Goal: Task Accomplishment & Management: Complete application form

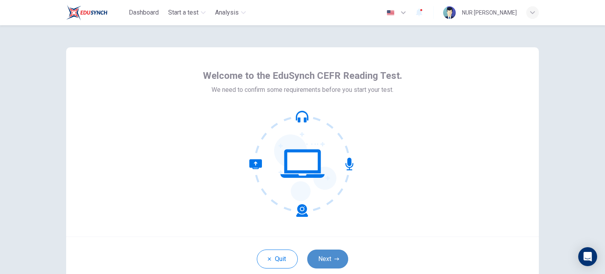
click at [328, 260] on button "Next" at bounding box center [327, 258] width 41 height 19
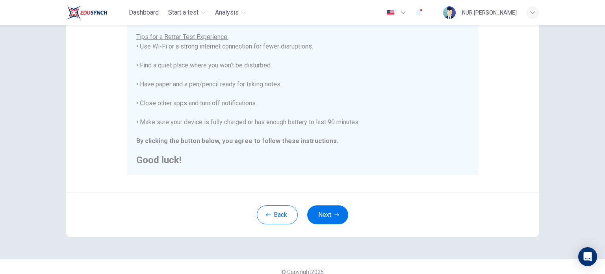
scroll to position [164, 0]
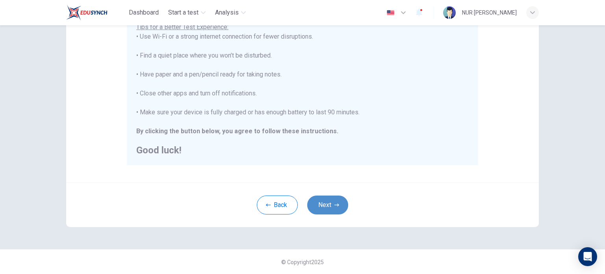
click at [339, 208] on button "Next" at bounding box center [327, 204] width 41 height 19
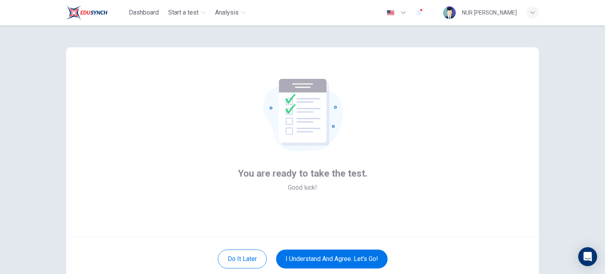
scroll to position [39, 0]
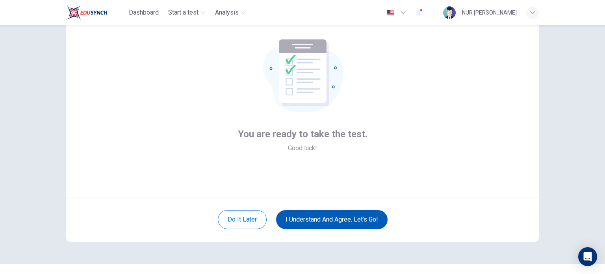
click at [341, 220] on button "I understand and agree. Let’s go!" at bounding box center [331, 219] width 111 height 19
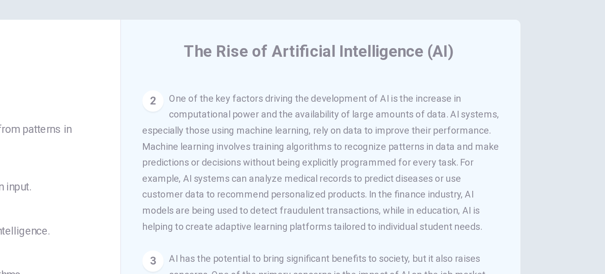
scroll to position [70, 0]
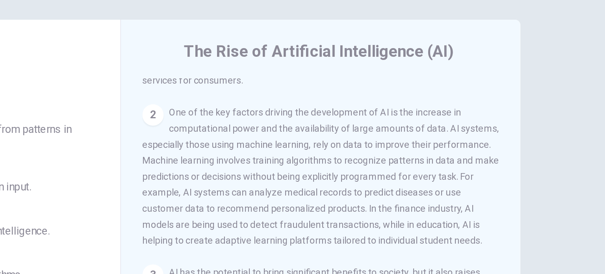
click at [559, 128] on div "Question 1 What is machine learning? A A method of programming AI systems to le…" at bounding box center [302, 149] width 605 height 248
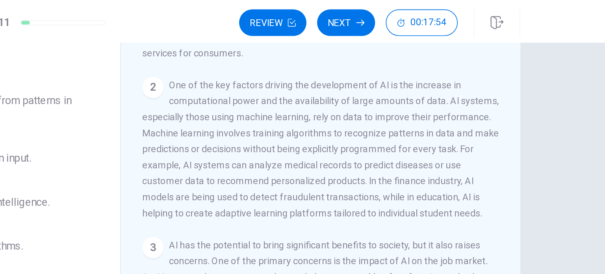
scroll to position [71, 0]
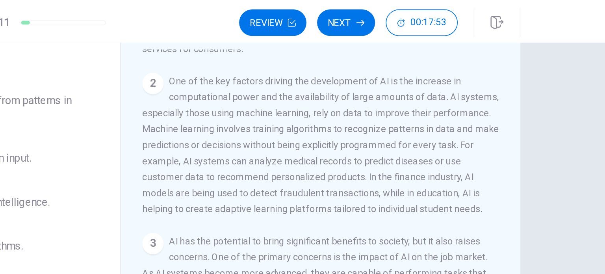
click at [529, 87] on div "1 Artificial Intelligence, commonly referred to as AI, is transforming industri…" at bounding box center [425, 142] width 221 height 226
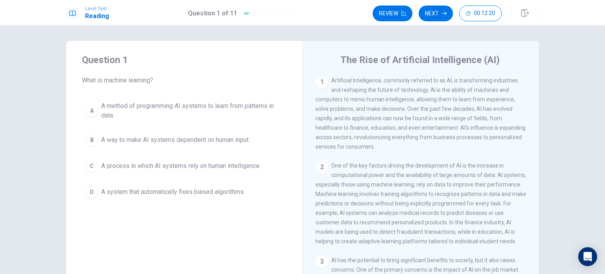
scroll to position [39, 0]
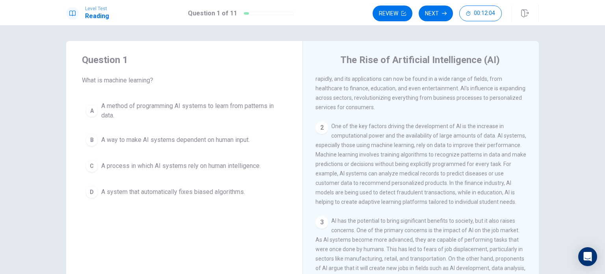
click at [87, 110] on div "A" at bounding box center [91, 110] width 13 height 13
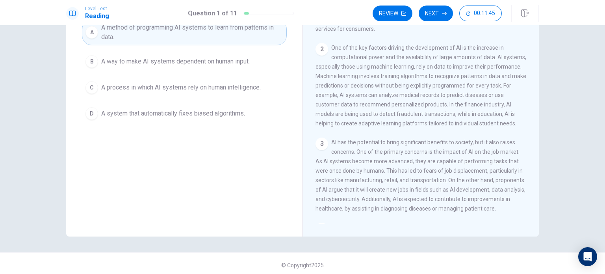
scroll to position [82, 0]
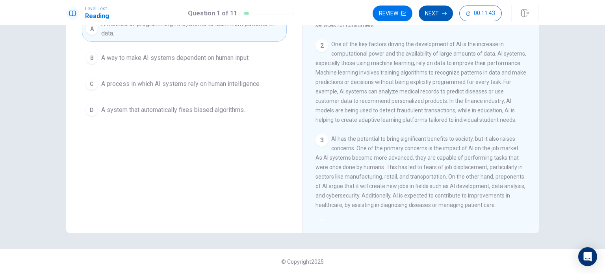
click at [431, 15] on button "Next" at bounding box center [435, 14] width 34 height 16
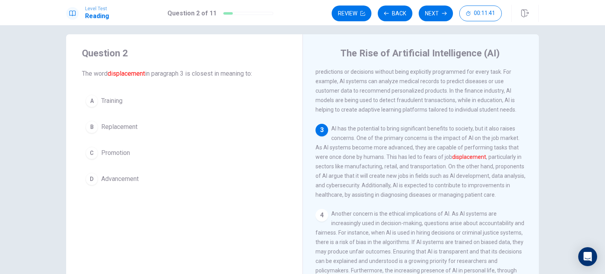
scroll to position [0, 0]
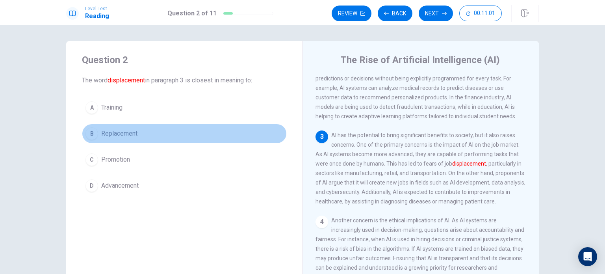
click at [90, 135] on div "B" at bounding box center [91, 133] width 13 height 13
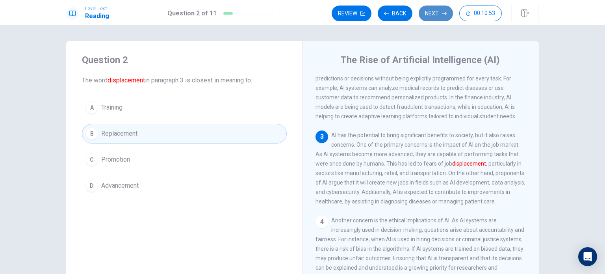
click at [431, 16] on button "Next" at bounding box center [435, 14] width 34 height 16
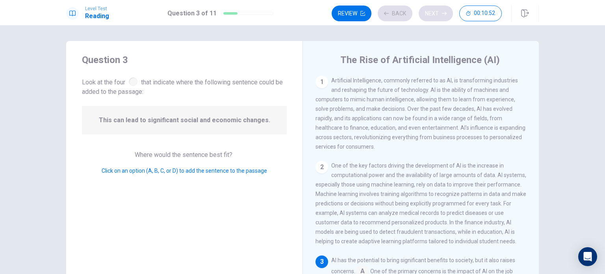
scroll to position [135, 0]
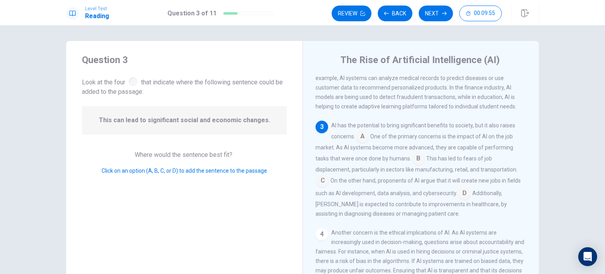
click at [460, 200] on input at bounding box center [464, 193] width 13 height 13
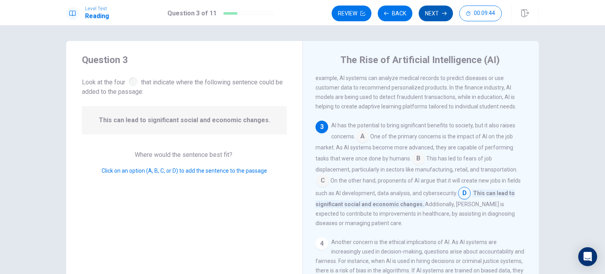
click at [434, 17] on button "Next" at bounding box center [435, 14] width 34 height 16
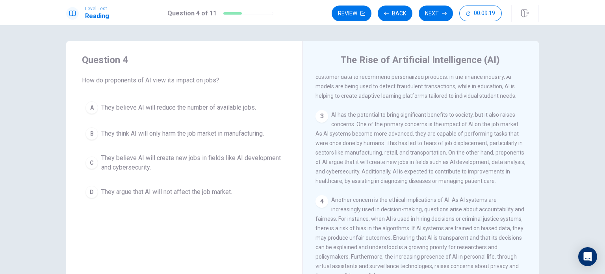
scroll to position [157, 0]
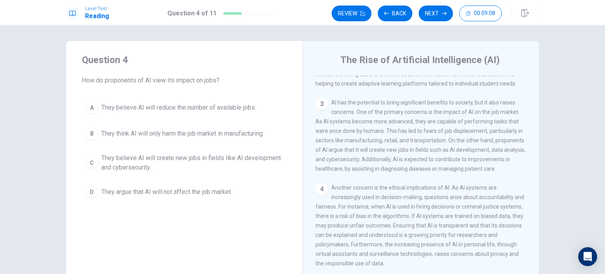
click at [93, 163] on div "C" at bounding box center [91, 162] width 13 height 13
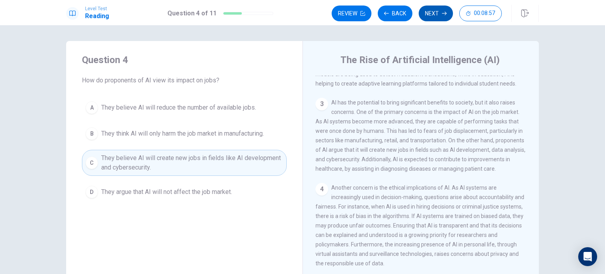
click at [432, 16] on button "Next" at bounding box center [435, 14] width 34 height 16
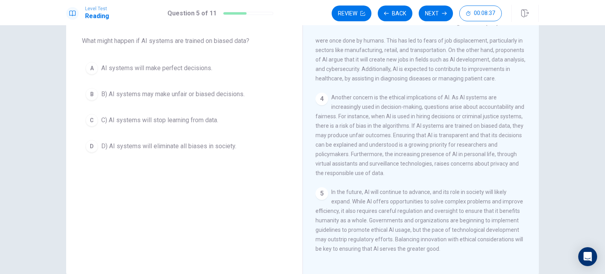
scroll to position [0, 0]
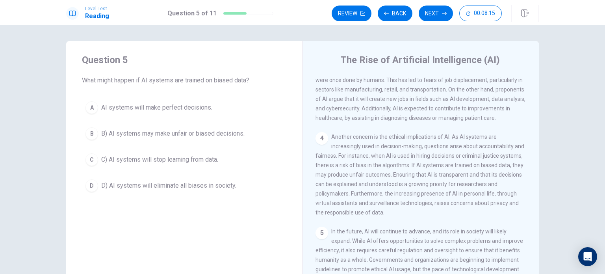
click at [88, 131] on div "B" at bounding box center [91, 133] width 13 height 13
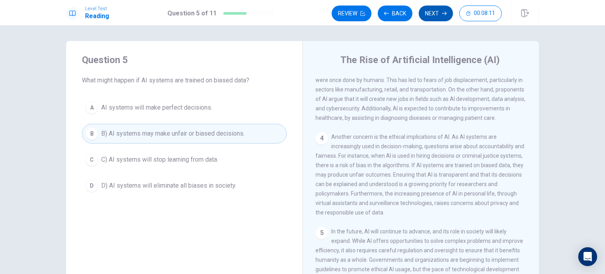
click at [441, 19] on button "Next" at bounding box center [435, 14] width 34 height 16
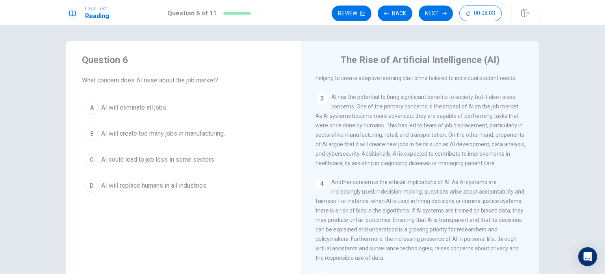
scroll to position [152, 0]
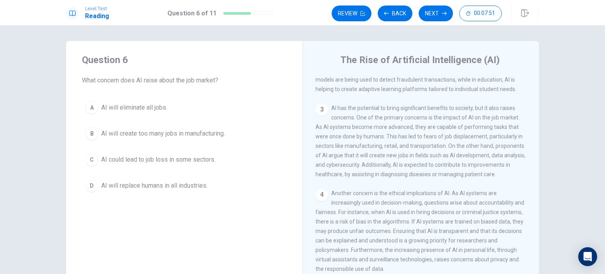
click at [88, 160] on div "C" at bounding box center [91, 159] width 13 height 13
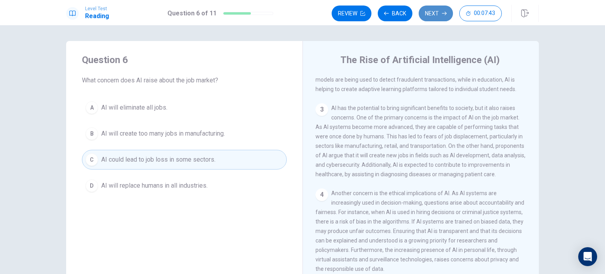
click at [440, 18] on button "Next" at bounding box center [435, 14] width 34 height 16
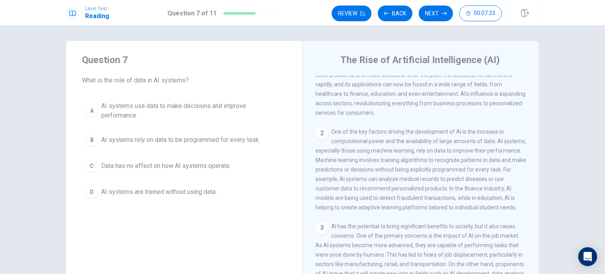
scroll to position [73, 0]
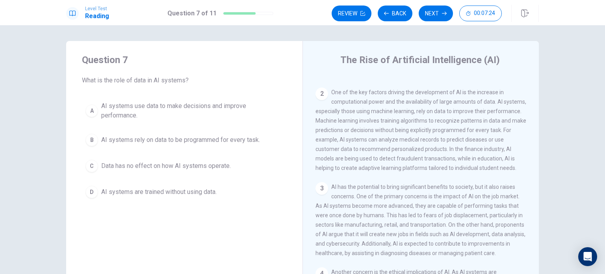
click at [151, 113] on span "AI systems use data to make decisions and improve performance." at bounding box center [192, 110] width 182 height 19
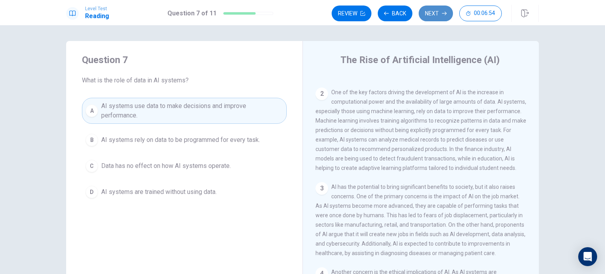
click at [442, 18] on button "Next" at bounding box center [435, 14] width 34 height 16
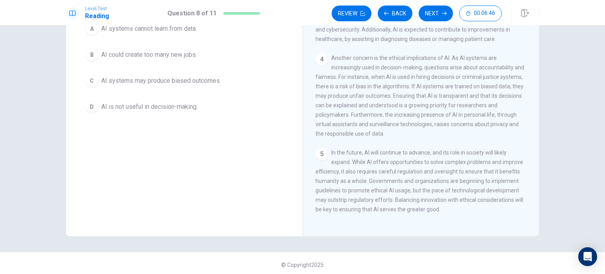
scroll to position [39, 0]
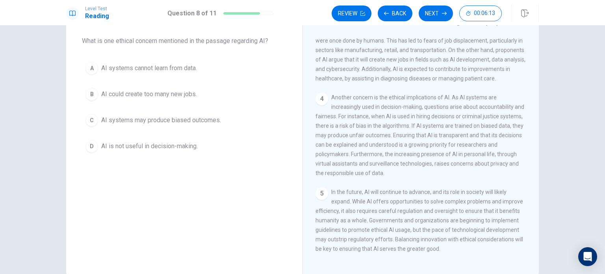
click at [104, 121] on span "AI systems may produce biased outcomes." at bounding box center [161, 119] width 120 height 9
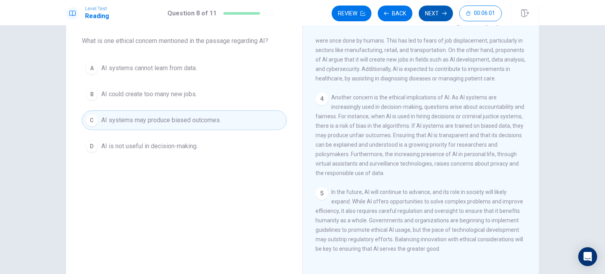
click at [425, 11] on button "Next" at bounding box center [435, 14] width 34 height 16
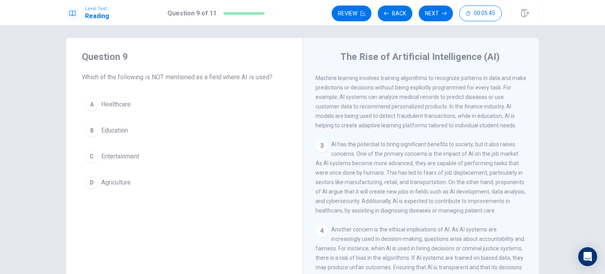
scroll to position [73, 0]
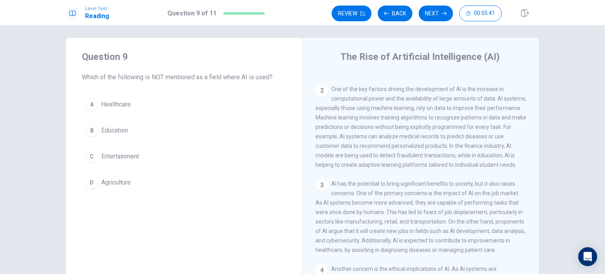
click at [109, 181] on span "Agriculture" at bounding box center [116, 182] width 30 height 9
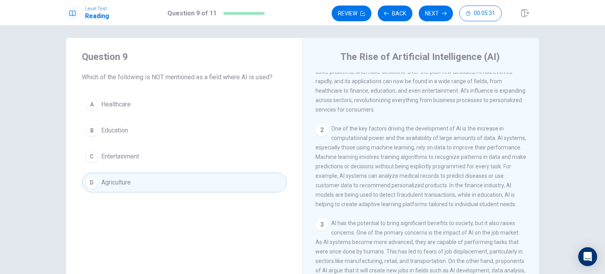
scroll to position [0, 0]
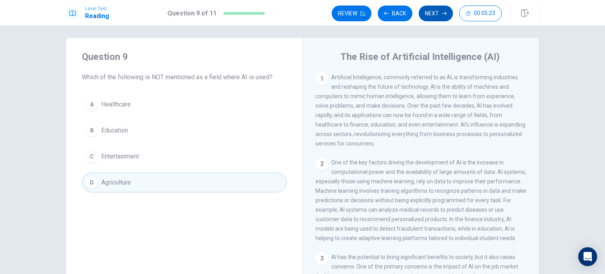
click at [439, 11] on button "Next" at bounding box center [435, 14] width 34 height 16
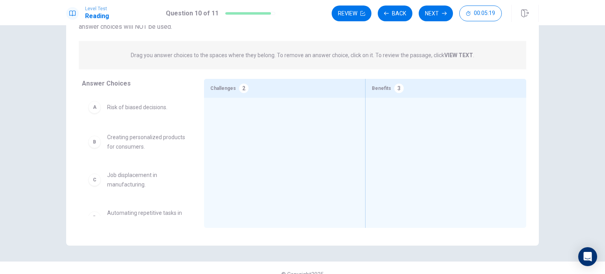
scroll to position [82, 0]
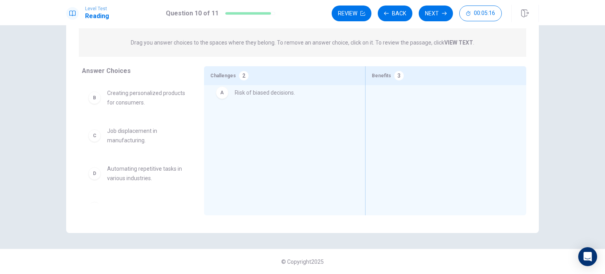
drag, startPoint x: 126, startPoint y: 96, endPoint x: 251, endPoint y: 96, distance: 125.2
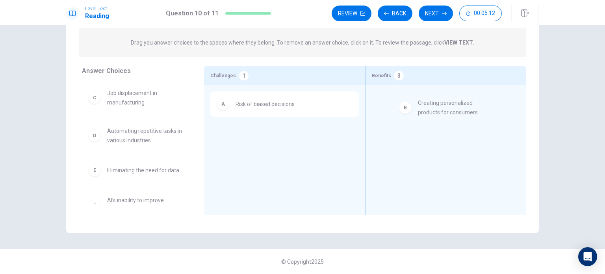
drag, startPoint x: 137, startPoint y: 101, endPoint x: 458, endPoint y: 110, distance: 321.0
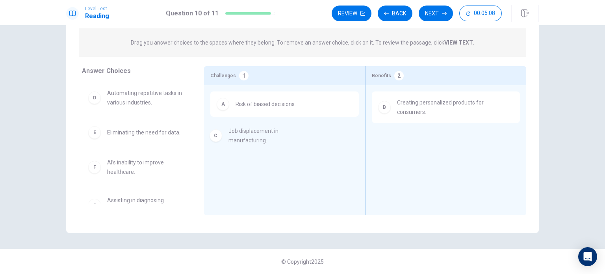
drag, startPoint x: 137, startPoint y: 102, endPoint x: 263, endPoint y: 140, distance: 130.8
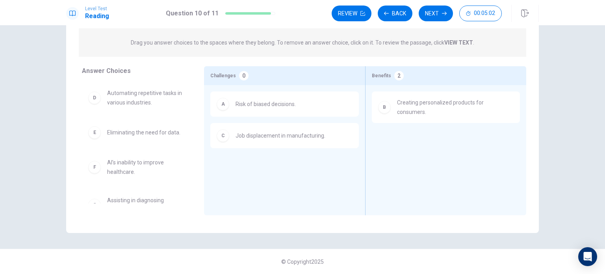
scroll to position [17, 0]
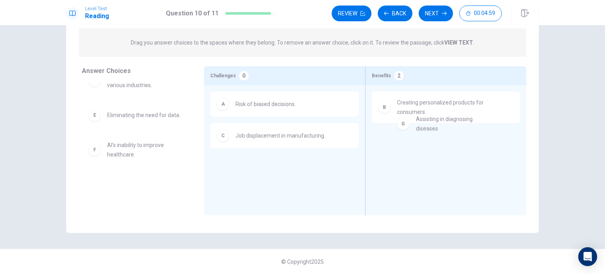
drag, startPoint x: 149, startPoint y: 189, endPoint x: 470, endPoint y: 124, distance: 327.0
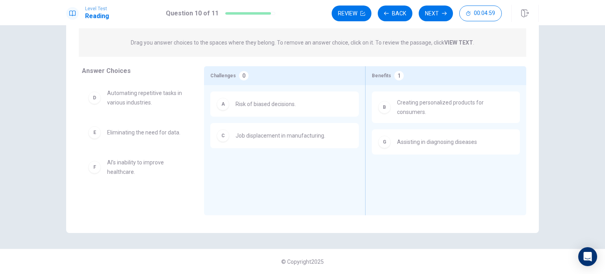
scroll to position [0, 0]
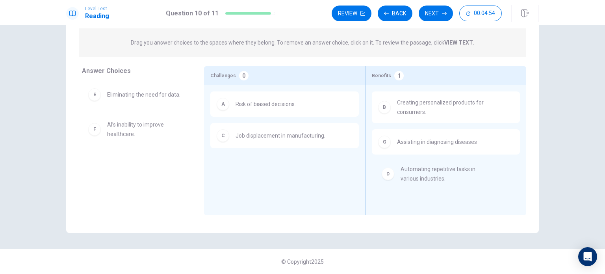
drag, startPoint x: 133, startPoint y: 101, endPoint x: 433, endPoint y: 176, distance: 309.3
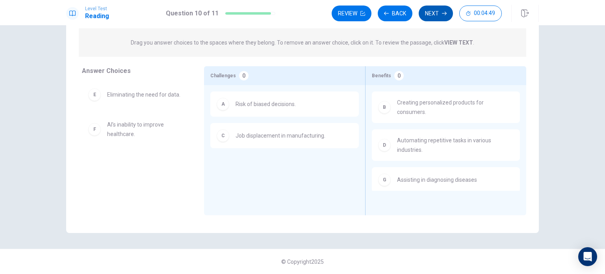
click at [434, 9] on button "Next" at bounding box center [435, 14] width 34 height 16
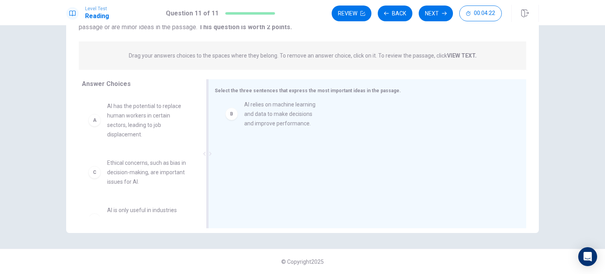
drag, startPoint x: 140, startPoint y: 173, endPoint x: 282, endPoint y: 113, distance: 154.5
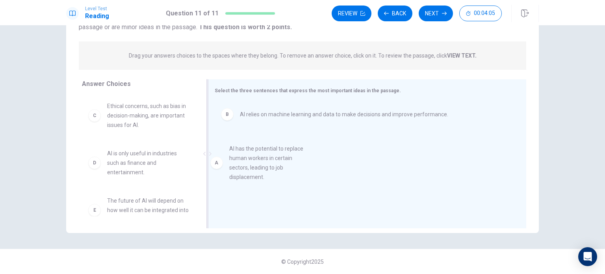
drag, startPoint x: 150, startPoint y: 126, endPoint x: 280, endPoint y: 167, distance: 136.8
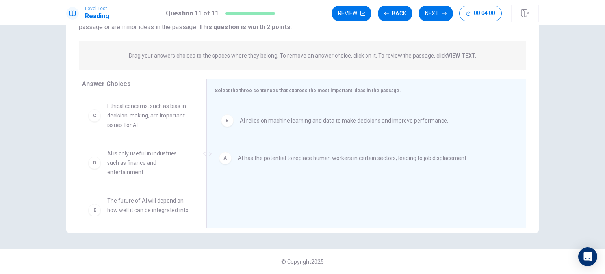
drag, startPoint x: 296, startPoint y: 115, endPoint x: 296, endPoint y: 164, distance: 48.4
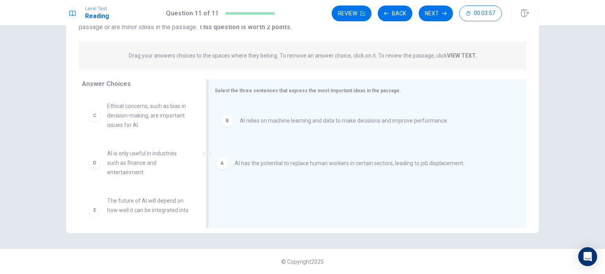
drag, startPoint x: 328, startPoint y: 116, endPoint x: 325, endPoint y: 167, distance: 50.9
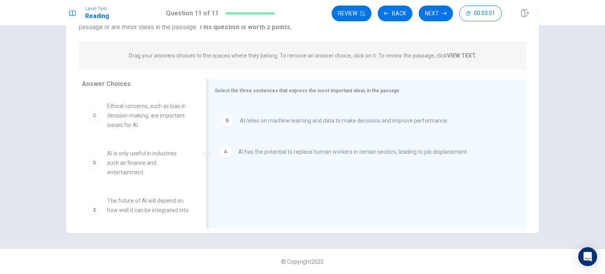
drag, startPoint x: 407, startPoint y: 118, endPoint x: 406, endPoint y: 167, distance: 48.8
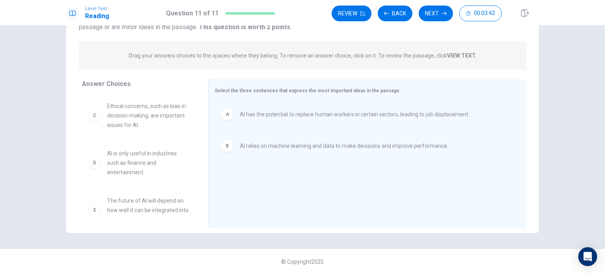
click at [454, 56] on strong "VIEW TEXT." at bounding box center [462, 55] width 30 height 6
click at [465, 54] on strong "VIEW TEXT." at bounding box center [462, 55] width 30 height 6
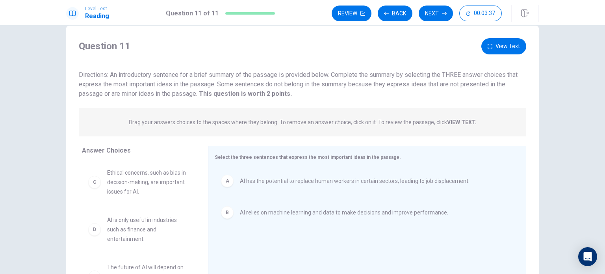
scroll to position [3, 0]
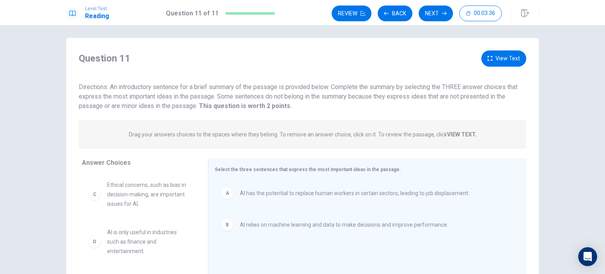
click at [504, 56] on button "View Text" at bounding box center [503, 58] width 45 height 16
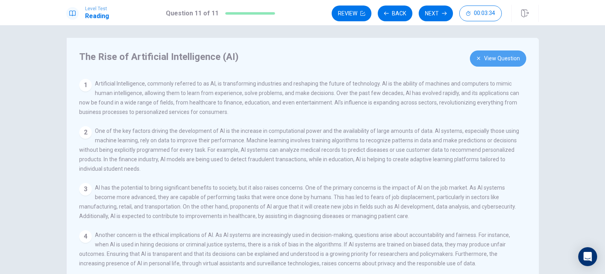
click at [493, 59] on button "View Question" at bounding box center [498, 58] width 56 height 16
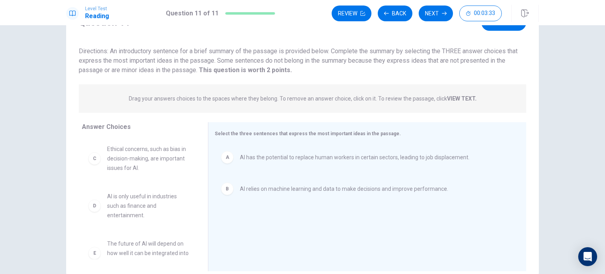
scroll to position [82, 0]
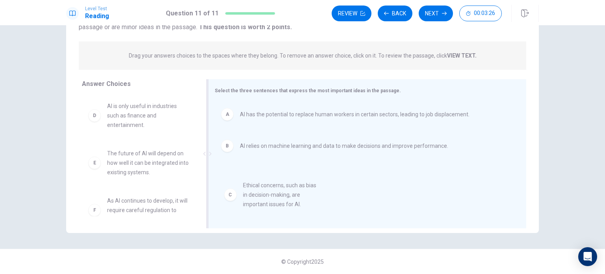
drag, startPoint x: 150, startPoint y: 117, endPoint x: 290, endPoint y: 197, distance: 161.1
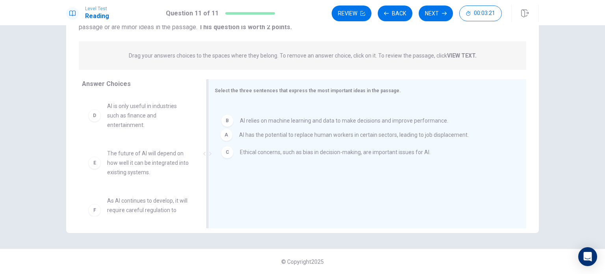
drag, startPoint x: 307, startPoint y: 116, endPoint x: 308, endPoint y: 141, distance: 24.8
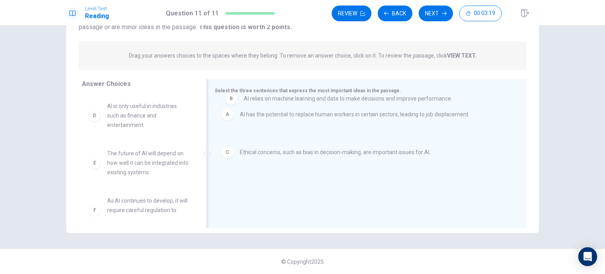
drag, startPoint x: 243, startPoint y: 146, endPoint x: 249, endPoint y: 97, distance: 49.6
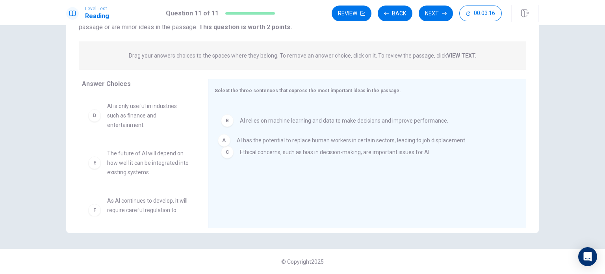
drag, startPoint x: 224, startPoint y: 118, endPoint x: 224, endPoint y: 148, distance: 29.9
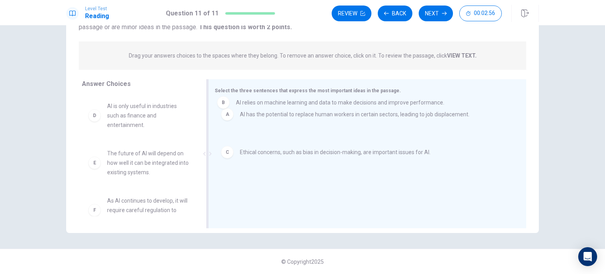
drag, startPoint x: 334, startPoint y: 146, endPoint x: 332, endPoint y: 98, distance: 48.4
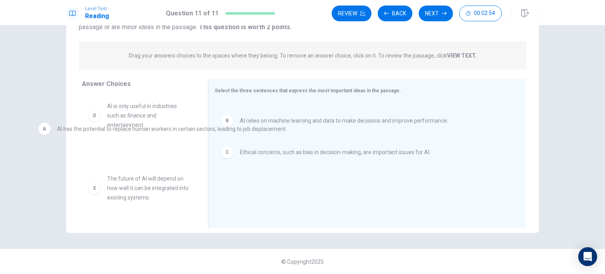
drag, startPoint x: 313, startPoint y: 116, endPoint x: 116, endPoint y: 134, distance: 197.7
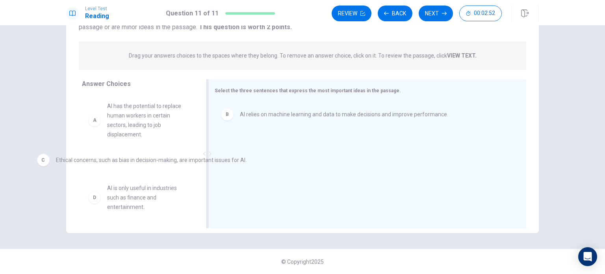
drag, startPoint x: 321, startPoint y: 147, endPoint x: 134, endPoint y: 161, distance: 187.5
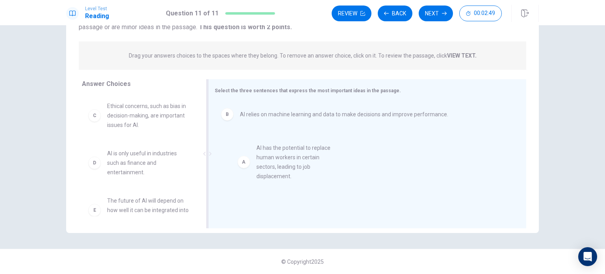
drag, startPoint x: 136, startPoint y: 121, endPoint x: 291, endPoint y: 163, distance: 160.8
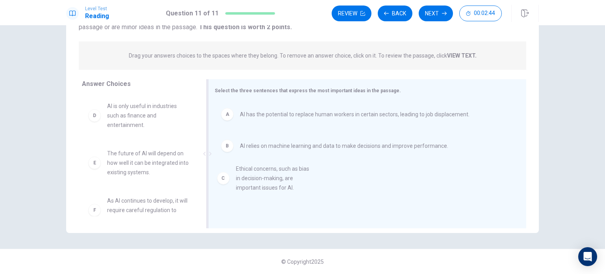
drag, startPoint x: 138, startPoint y: 118, endPoint x: 270, endPoint y: 185, distance: 147.9
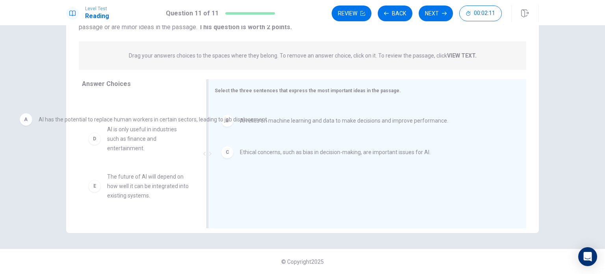
scroll to position [0, 0]
drag, startPoint x: 391, startPoint y: 118, endPoint x: 183, endPoint y: 123, distance: 207.5
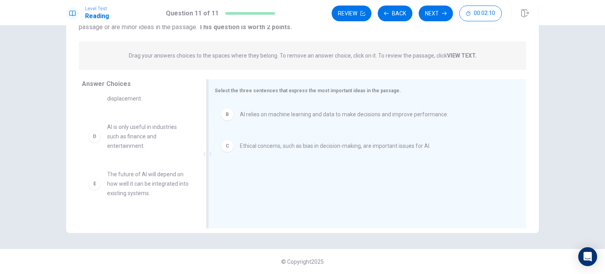
scroll to position [71, 0]
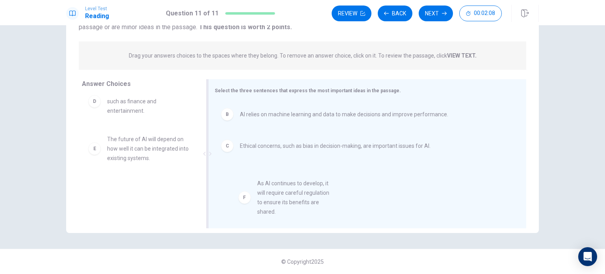
drag, startPoint x: 161, startPoint y: 196, endPoint x: 317, endPoint y: 192, distance: 156.7
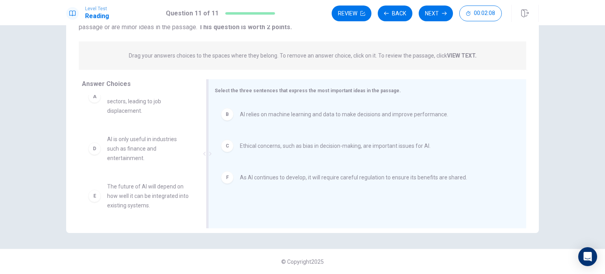
scroll to position [24, 0]
click at [439, 14] on button "Next" at bounding box center [435, 14] width 34 height 16
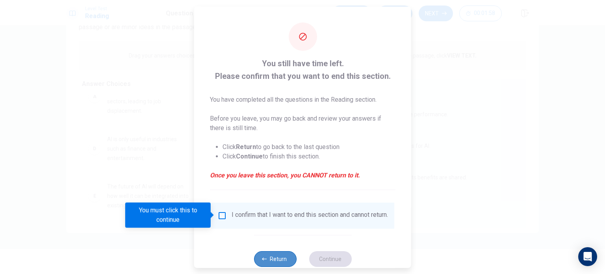
click at [276, 261] on button "Return" at bounding box center [275, 258] width 43 height 16
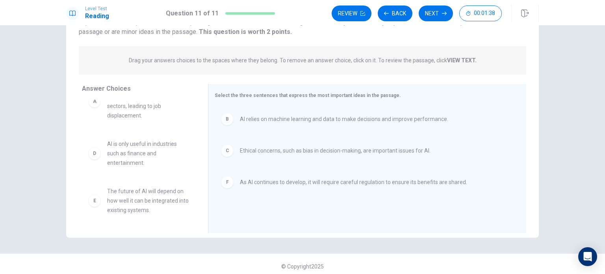
scroll to position [79, 0]
click at [432, 15] on button "Next" at bounding box center [435, 14] width 34 height 16
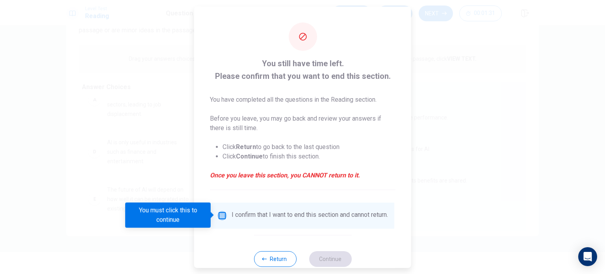
click at [220, 217] on input "You must click this to continue" at bounding box center [221, 214] width 9 height 9
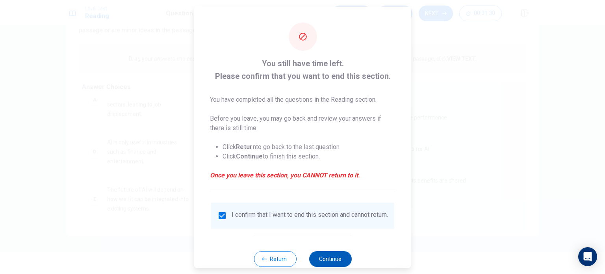
click at [332, 261] on button "Continue" at bounding box center [330, 258] width 43 height 16
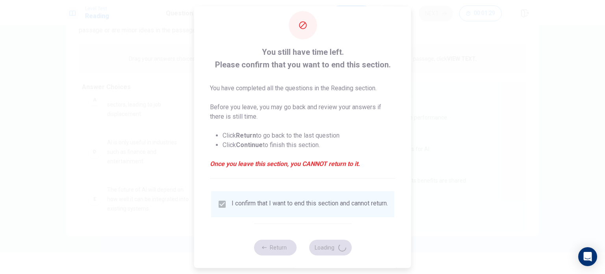
scroll to position [20, 0]
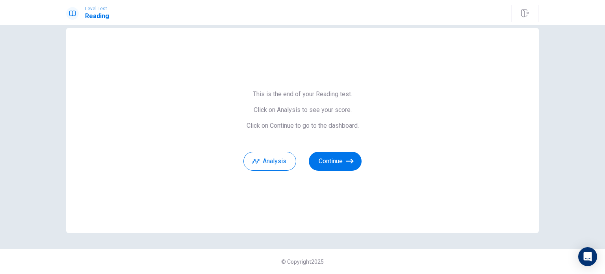
scroll to position [13, 0]
click at [259, 164] on button "Analysis" at bounding box center [269, 161] width 53 height 19
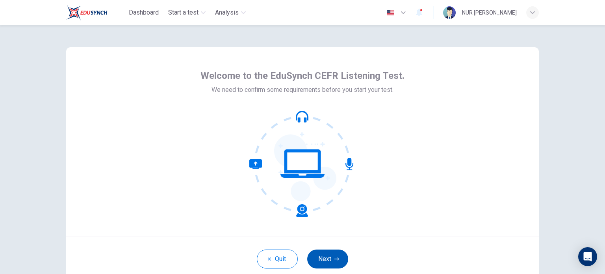
click at [326, 261] on button "Next" at bounding box center [327, 258] width 41 height 19
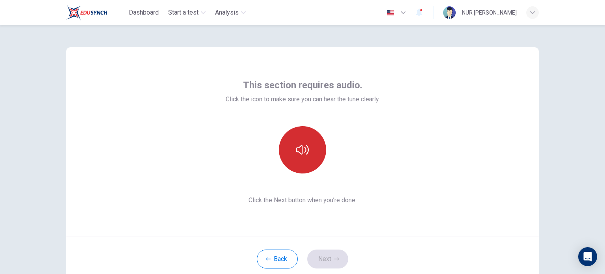
click at [312, 157] on button "button" at bounding box center [302, 149] width 47 height 47
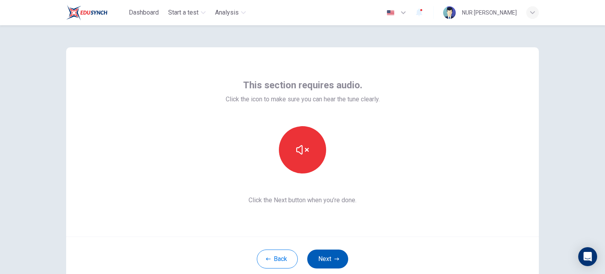
click at [319, 258] on button "Next" at bounding box center [327, 258] width 41 height 19
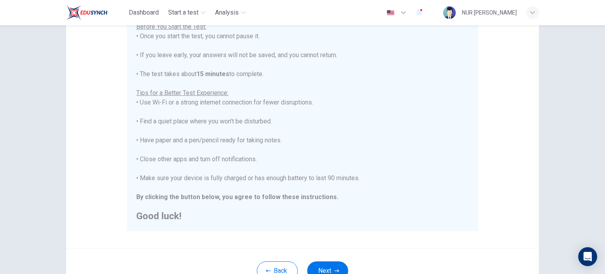
scroll to position [118, 0]
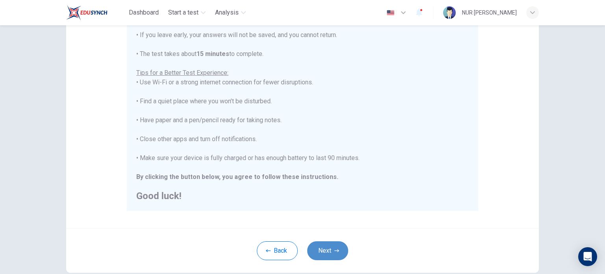
click at [318, 253] on button "Next" at bounding box center [327, 250] width 41 height 19
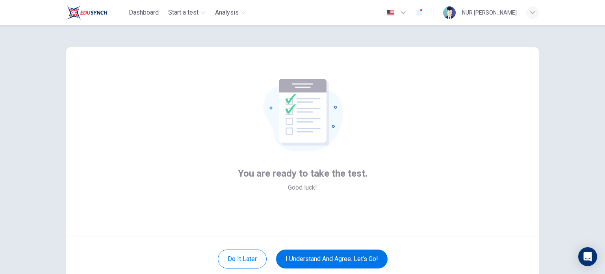
scroll to position [39, 0]
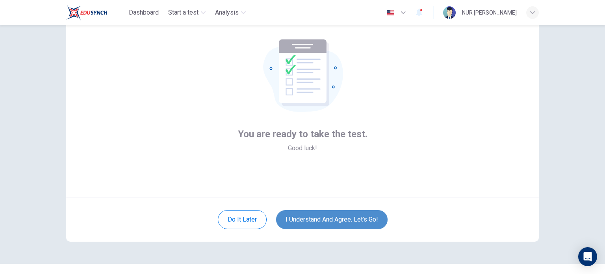
click at [359, 218] on button "I understand and agree. Let’s go!" at bounding box center [331, 219] width 111 height 19
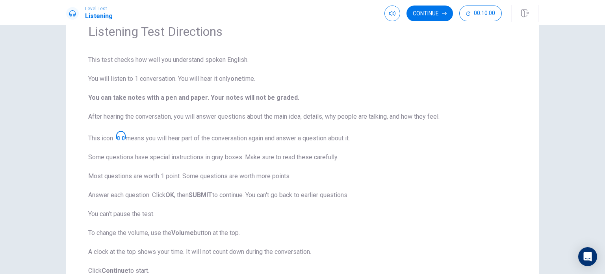
scroll to position [79, 0]
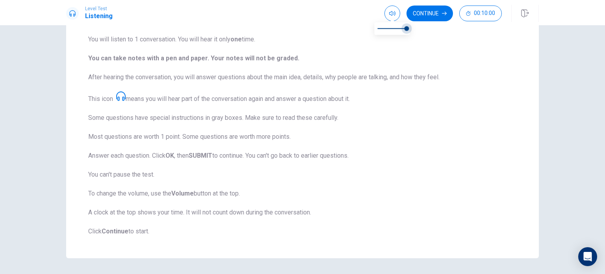
drag, startPoint x: 406, startPoint y: 30, endPoint x: 411, endPoint y: 30, distance: 4.4
click at [409, 30] on span at bounding box center [406, 28] width 5 height 5
click at [427, 15] on button "Continue" at bounding box center [429, 14] width 46 height 16
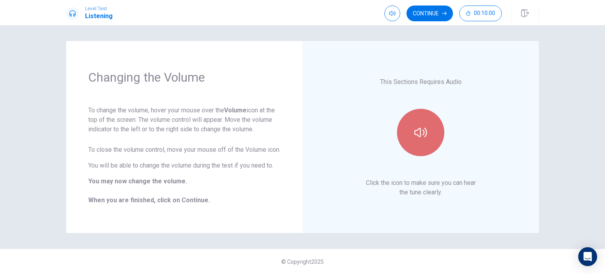
click at [424, 134] on icon "button" at bounding box center [420, 132] width 13 height 13
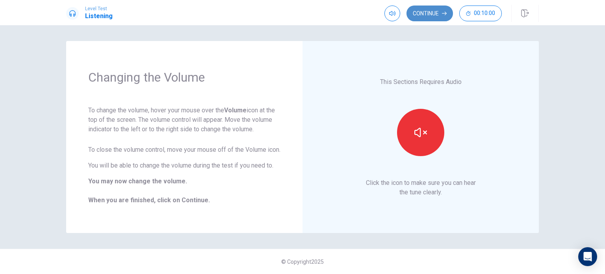
click at [424, 15] on button "Continue" at bounding box center [429, 14] width 46 height 16
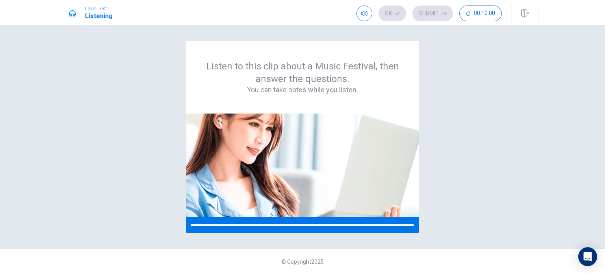
click at [424, 86] on div "Listen to this clip about a Music Festival, then answer the questions. You can …" at bounding box center [302, 137] width 472 height 192
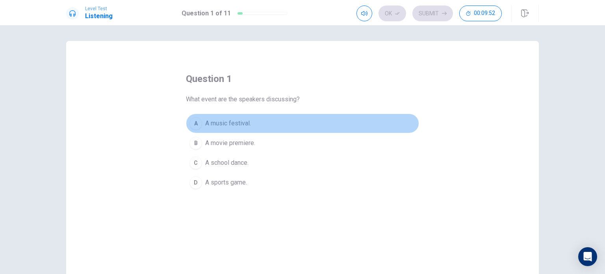
click at [195, 125] on div "A" at bounding box center [195, 123] width 13 height 13
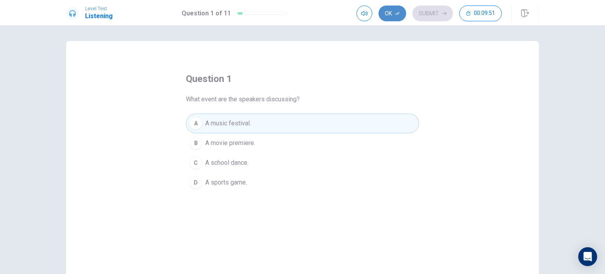
click at [393, 17] on button "Ok" at bounding box center [392, 14] width 28 height 16
click at [430, 13] on button "Submit" at bounding box center [432, 14] width 41 height 16
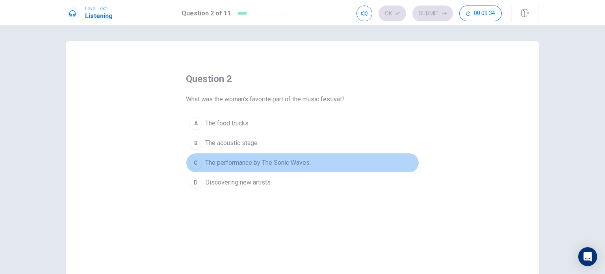
click at [249, 165] on span "The performance by The Sonic Waves." at bounding box center [258, 162] width 106 height 9
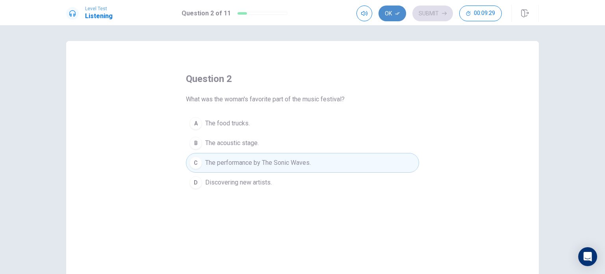
click at [389, 13] on button "Ok" at bounding box center [392, 14] width 28 height 16
click at [428, 14] on button "Submit" at bounding box center [432, 14] width 41 height 16
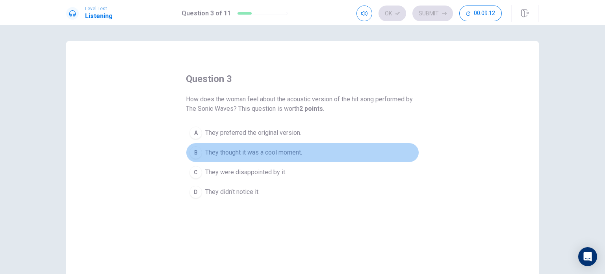
click at [262, 155] on span "They thought it was a cool moment." at bounding box center [253, 152] width 97 height 9
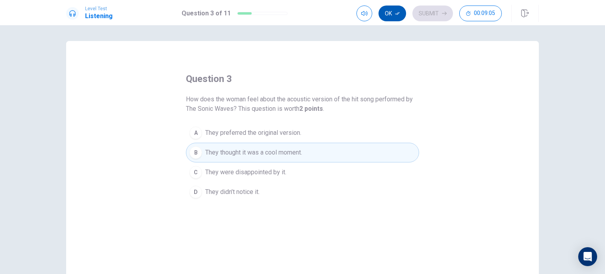
click at [393, 9] on button "Ok" at bounding box center [392, 14] width 28 height 16
click at [433, 13] on button "Submit" at bounding box center [432, 14] width 41 height 16
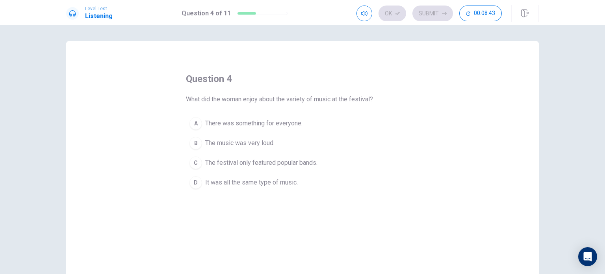
click at [282, 119] on span "There was something for everyone." at bounding box center [253, 122] width 97 height 9
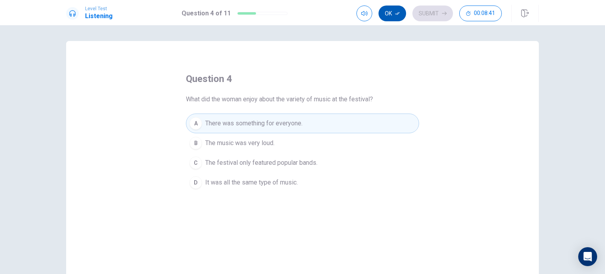
click at [389, 17] on button "Ok" at bounding box center [392, 14] width 28 height 16
click at [443, 17] on button "Submit" at bounding box center [432, 14] width 41 height 16
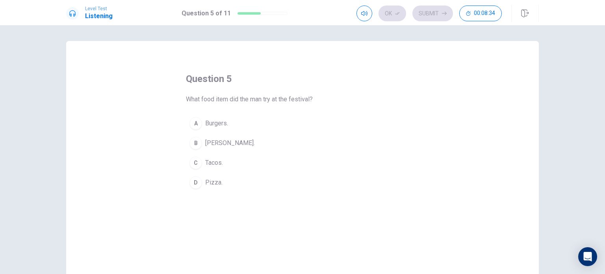
click at [225, 144] on span "Sushi burrito." at bounding box center [230, 142] width 50 height 9
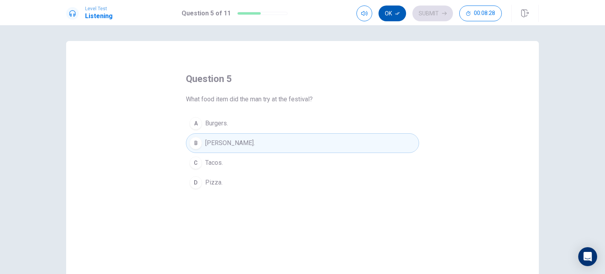
click at [388, 15] on button "Ok" at bounding box center [392, 14] width 28 height 16
click at [424, 14] on button "Submit" at bounding box center [432, 14] width 41 height 16
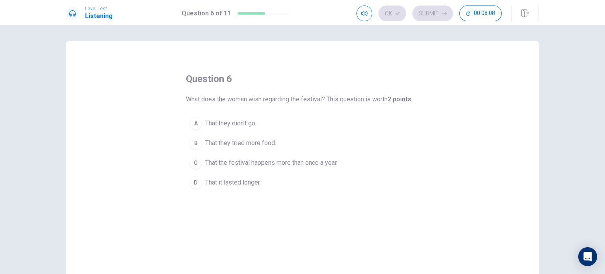
click at [252, 184] on span "That it lasted longer." at bounding box center [233, 182] width 56 height 9
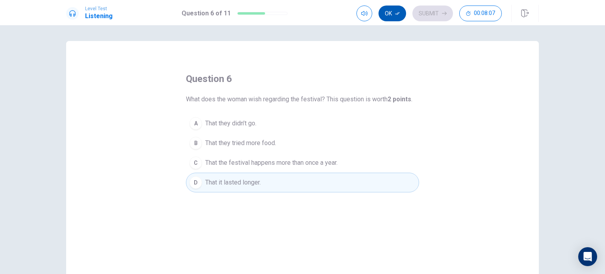
click at [392, 12] on button "Ok" at bounding box center [392, 14] width 28 height 16
click at [433, 14] on button "Submit" at bounding box center [432, 14] width 41 height 16
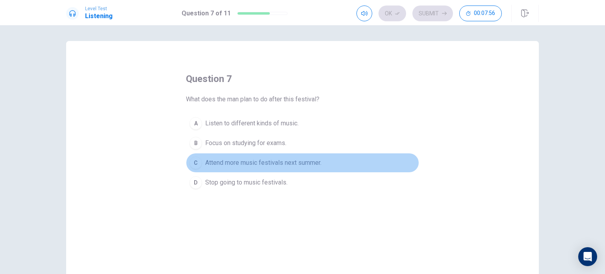
click at [308, 160] on span "Attend more music festivals next summer." at bounding box center [263, 162] width 116 height 9
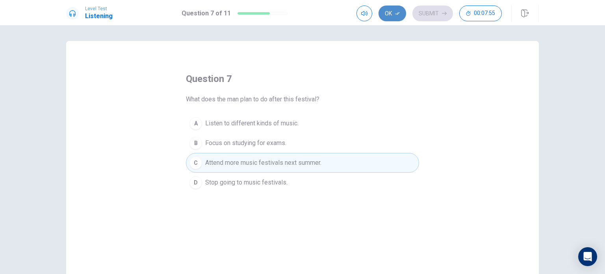
click at [392, 15] on button "Ok" at bounding box center [392, 14] width 28 height 16
click at [430, 20] on button "Submit" at bounding box center [432, 14] width 41 height 16
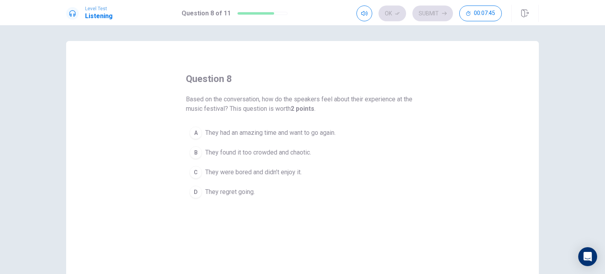
click at [308, 135] on span "They had an amazing time and want to go again." at bounding box center [270, 132] width 130 height 9
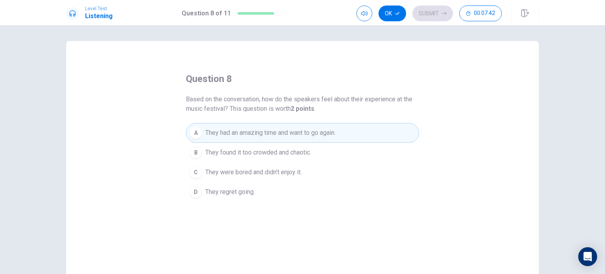
click at [389, 17] on button "Ok" at bounding box center [392, 14] width 28 height 16
click at [440, 17] on button "Submit" at bounding box center [432, 14] width 41 height 16
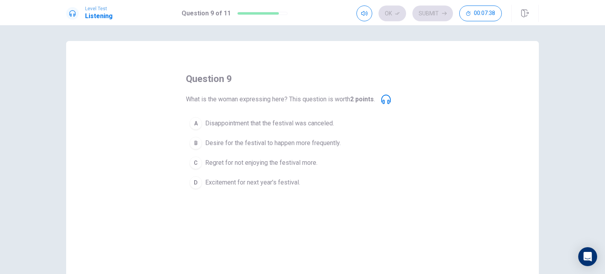
click at [296, 146] on span "Desire for the festival to happen more frequently." at bounding box center [272, 142] width 135 height 9
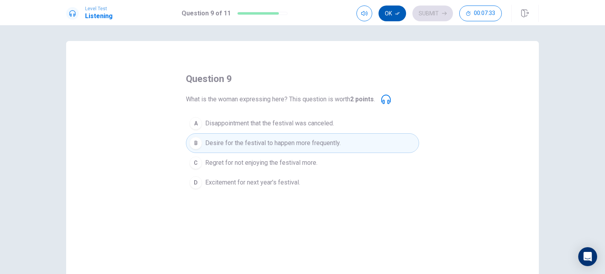
click at [391, 15] on button "Ok" at bounding box center [392, 14] width 28 height 16
click at [425, 17] on button "Submit" at bounding box center [432, 14] width 41 height 16
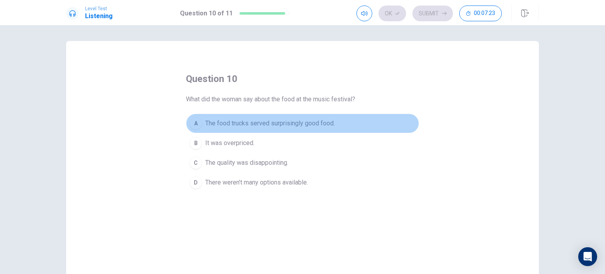
click at [317, 123] on span "The food trucks served surprisingly good food." at bounding box center [270, 122] width 130 height 9
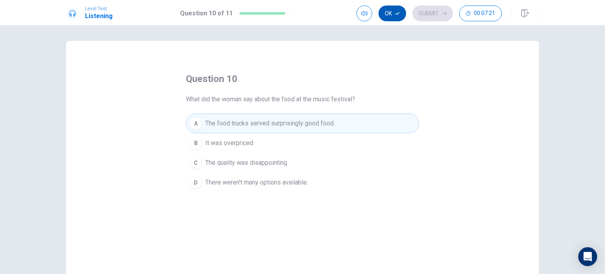
click at [397, 17] on button "Ok" at bounding box center [392, 14] width 28 height 16
click at [433, 12] on button "Submit" at bounding box center [432, 14] width 41 height 16
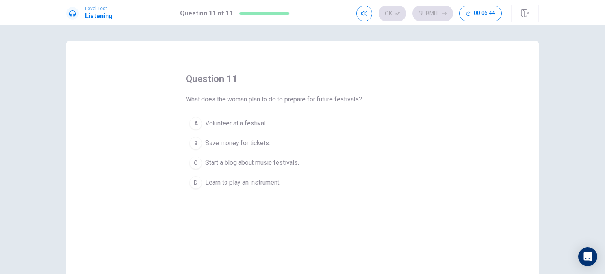
click at [255, 143] on span "Save money for tickets." at bounding box center [237, 142] width 65 height 9
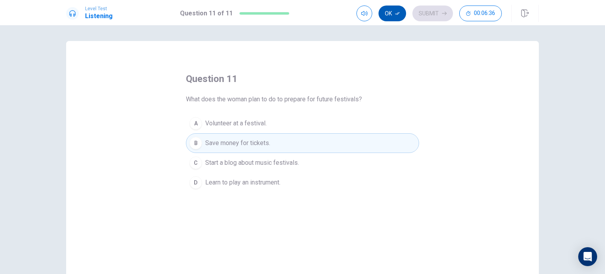
click at [388, 14] on button "Ok" at bounding box center [392, 14] width 28 height 16
click at [435, 15] on button "Submit" at bounding box center [432, 14] width 41 height 16
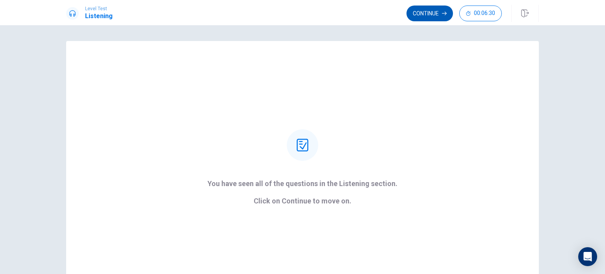
click at [422, 10] on button "Continue" at bounding box center [429, 14] width 46 height 16
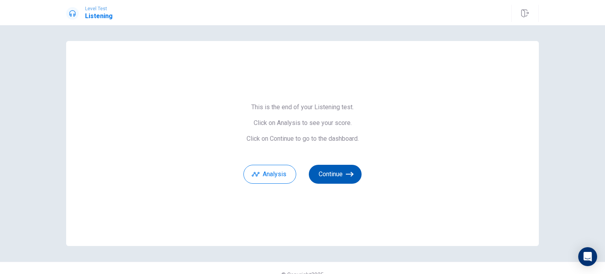
click at [332, 176] on button "Continue" at bounding box center [335, 174] width 53 height 19
